Goal: Transaction & Acquisition: Download file/media

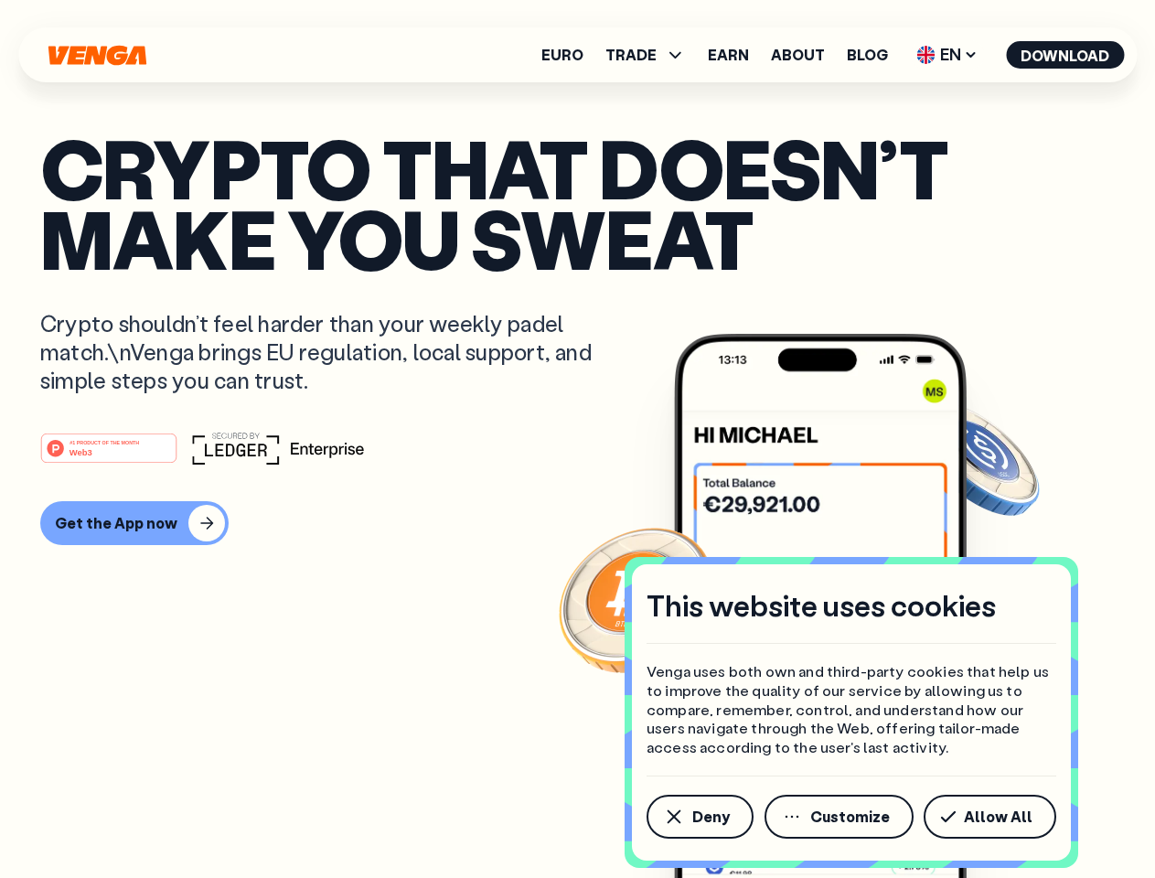
click at [577, 439] on div "#1 PRODUCT OF THE MONTH Web3" at bounding box center [577, 448] width 1075 height 33
click at [699, 817] on span "Deny" at bounding box center [712, 817] width 38 height 15
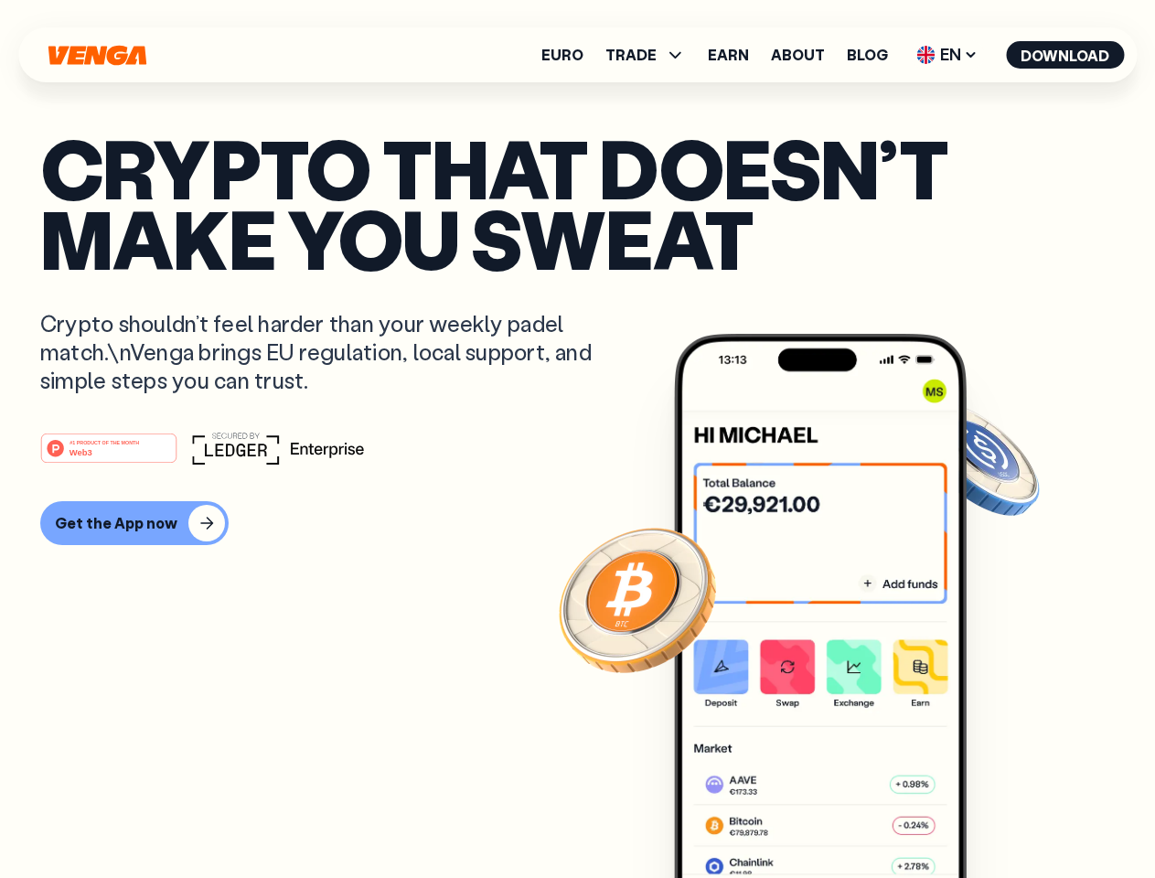
click at [841, 817] on img at bounding box center [820, 640] width 293 height 613
click at [994, 817] on article "Crypto that doesn’t make you sweat Crypto shouldn’t feel harder than your weekl…" at bounding box center [577, 476] width 1075 height 686
click at [651, 55] on span "TRADE" at bounding box center [631, 55] width 51 height 15
click at [948, 55] on span "EN" at bounding box center [947, 54] width 74 height 29
click at [1066, 55] on button "Download" at bounding box center [1065, 54] width 118 height 27
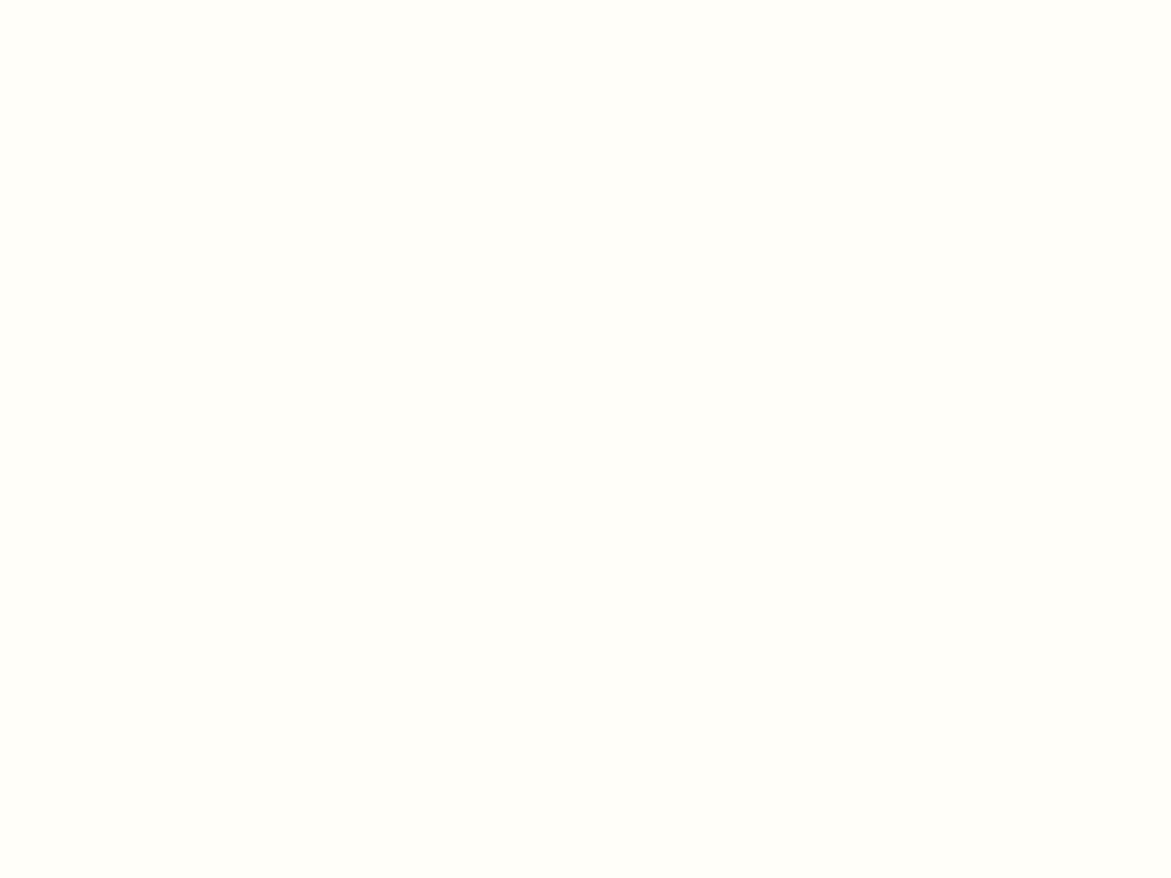
click at [132, 0] on html "This website uses cookies Venga uses both own and third-party cookies that help…" at bounding box center [585, 0] width 1171 height 0
click at [112, 0] on html "This website uses cookies Venga uses both own and third-party cookies that help…" at bounding box center [585, 0] width 1171 height 0
